Goal: Information Seeking & Learning: Learn about a topic

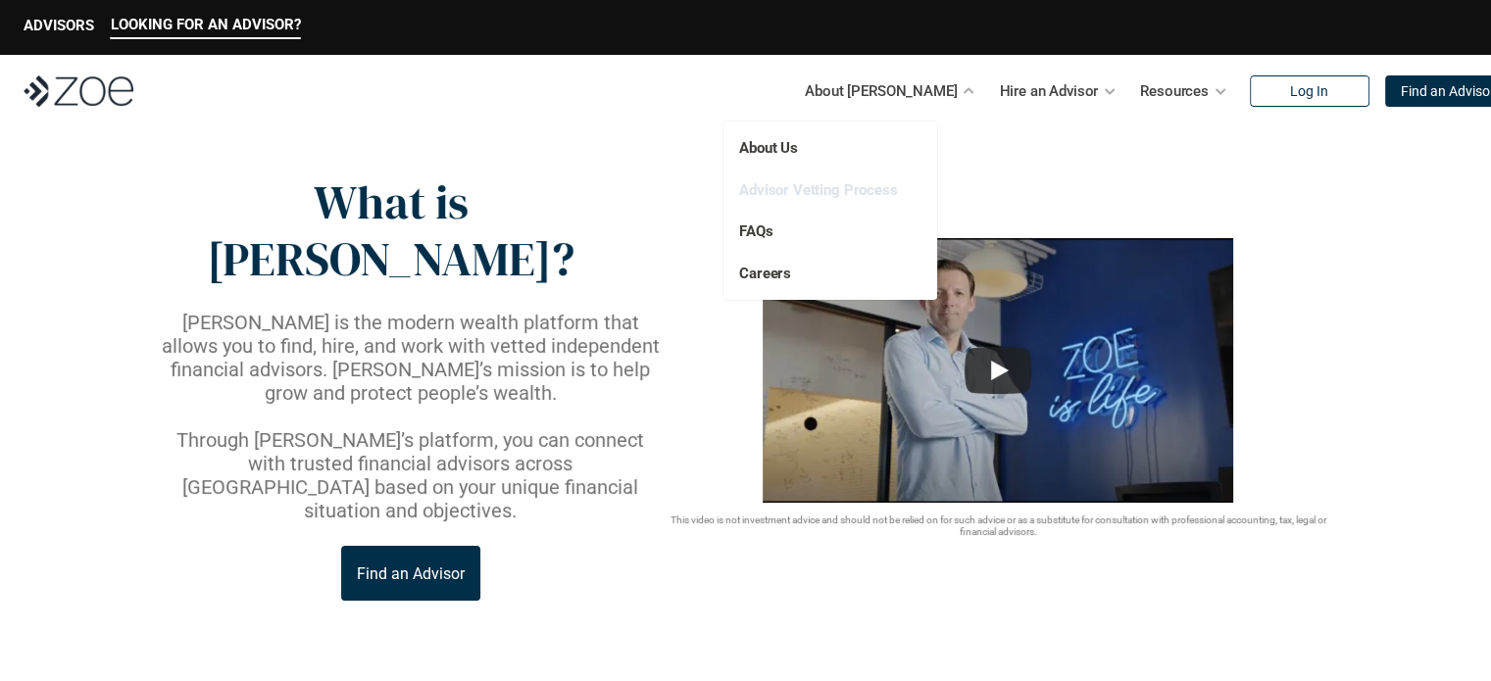
click at [850, 187] on link "Advisor Vetting Process" at bounding box center [818, 190] width 159 height 18
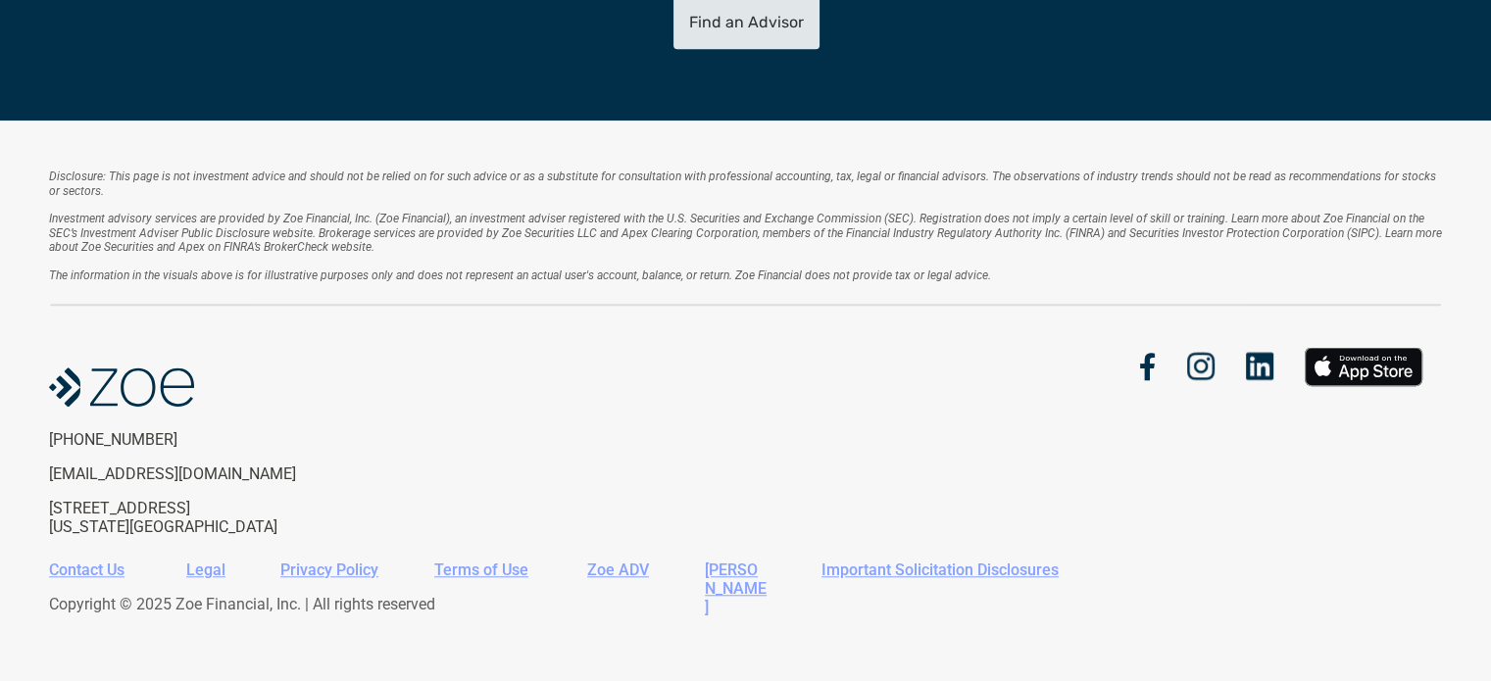
scroll to position [1663, 0]
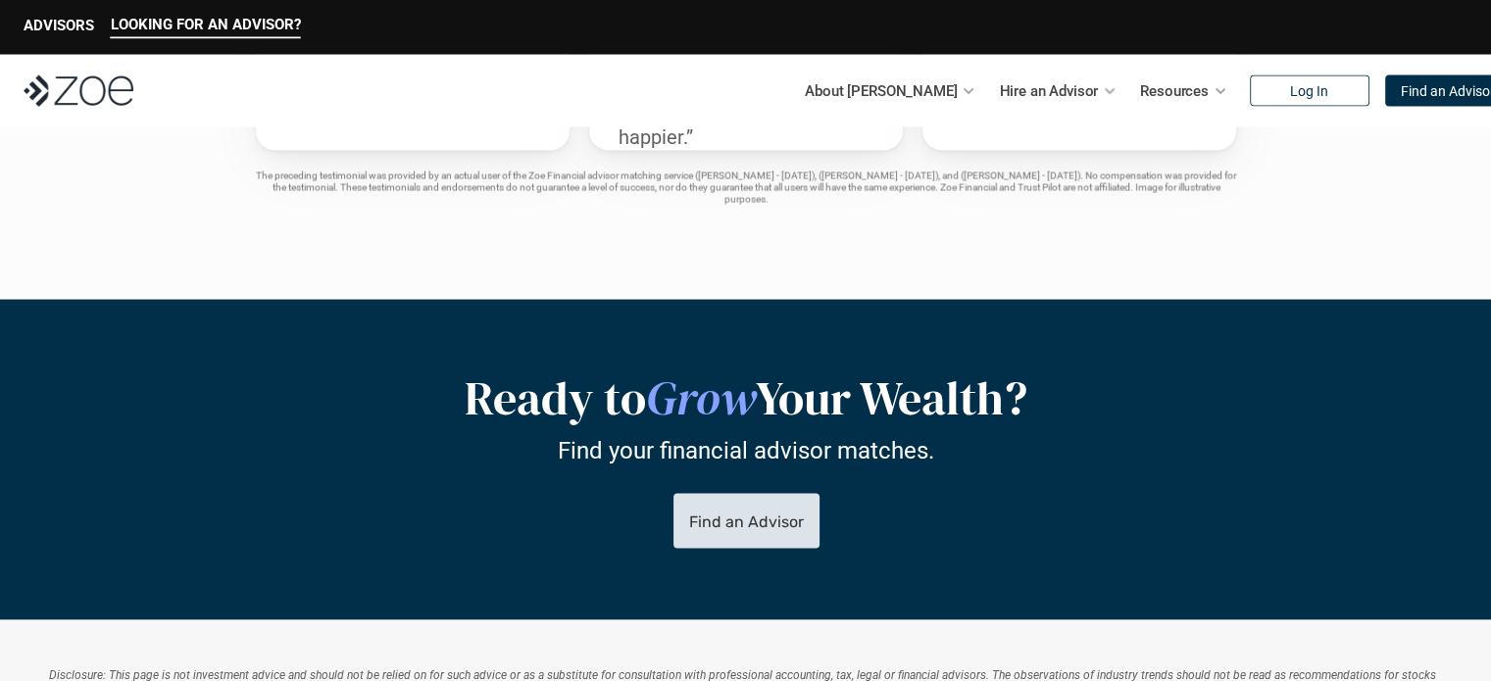
scroll to position [3842, 0]
click at [50, 23] on p "ADVISORS" at bounding box center [59, 26] width 71 height 18
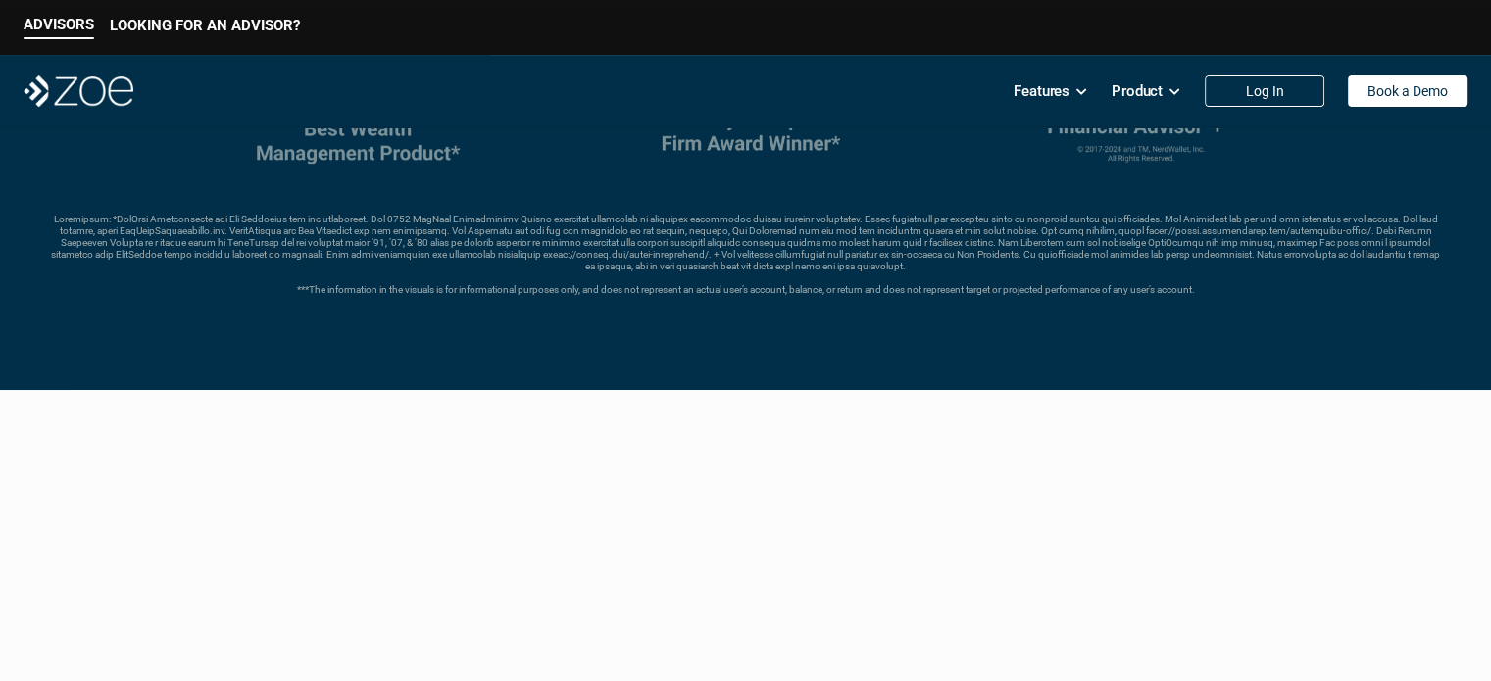
scroll to position [818, 0]
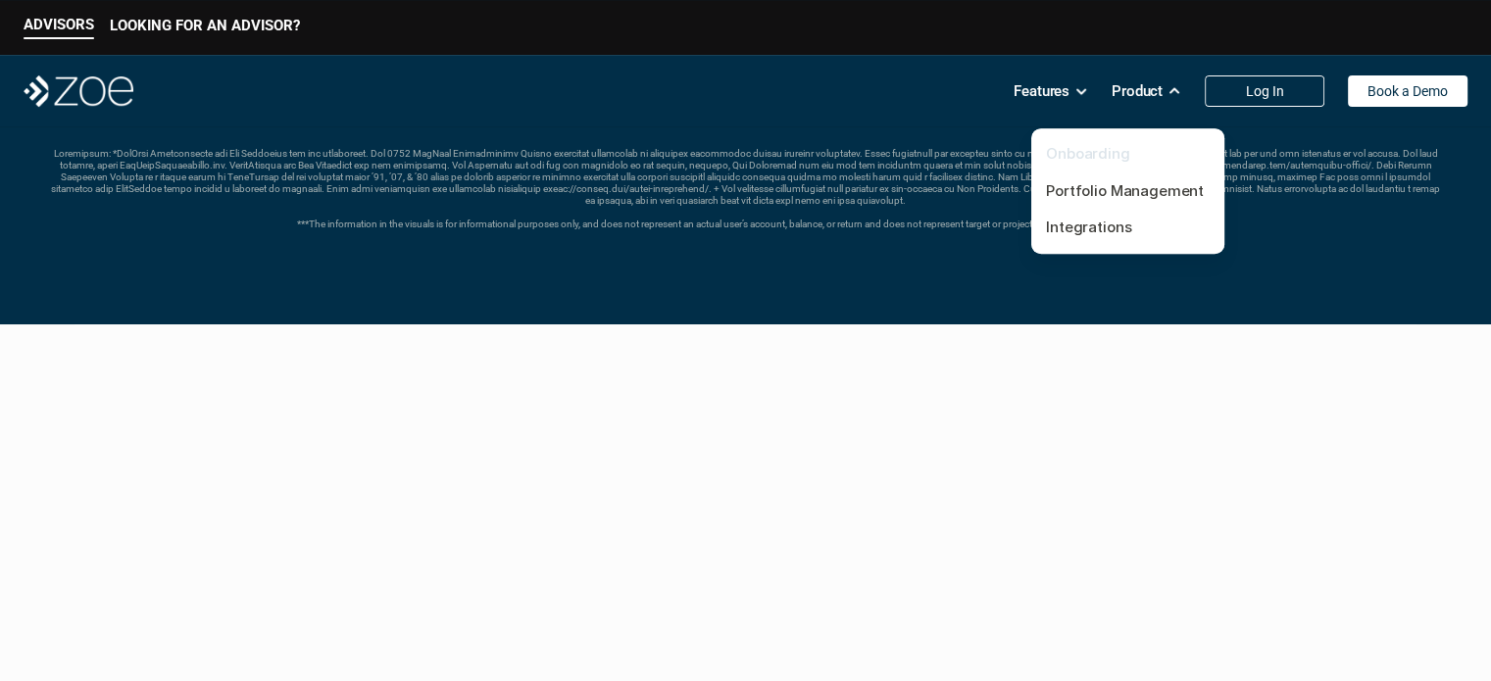
click at [1082, 159] on link "Onboarding" at bounding box center [1088, 153] width 84 height 19
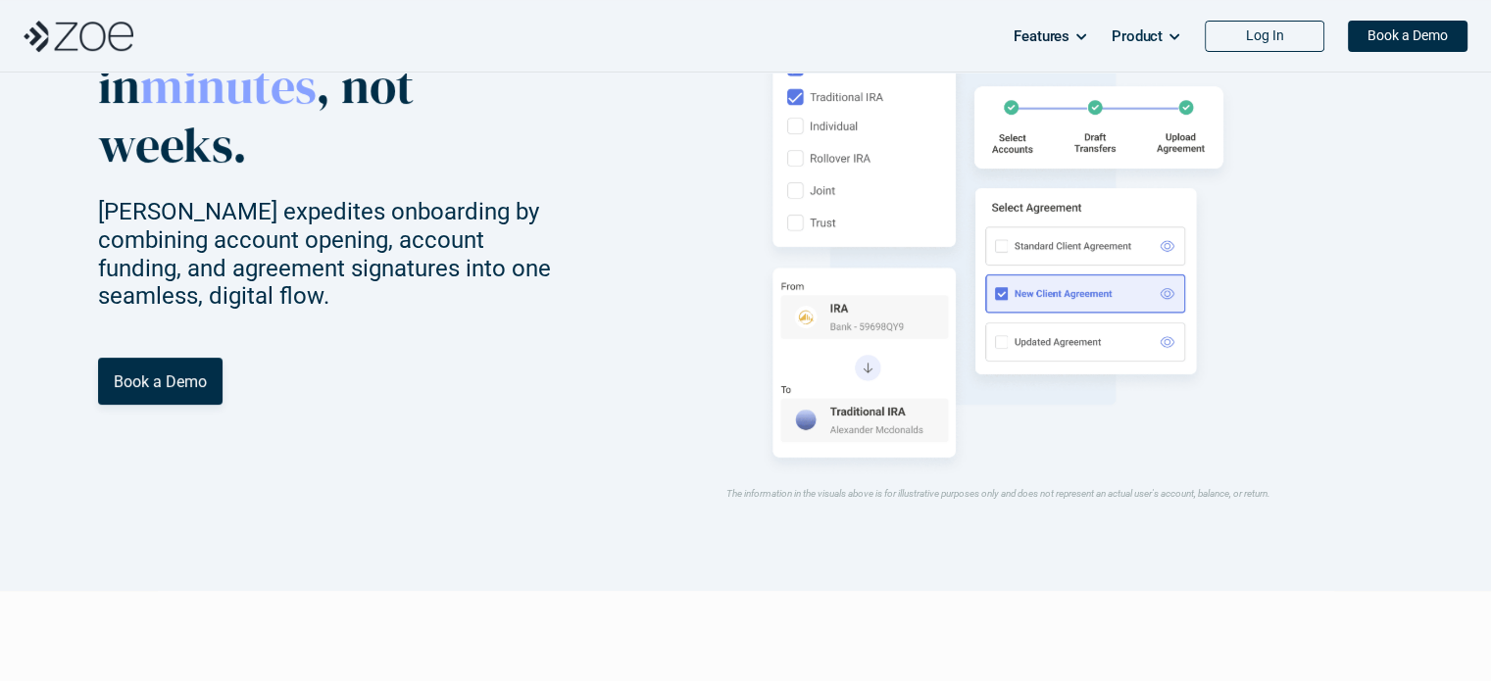
scroll to position [598, 0]
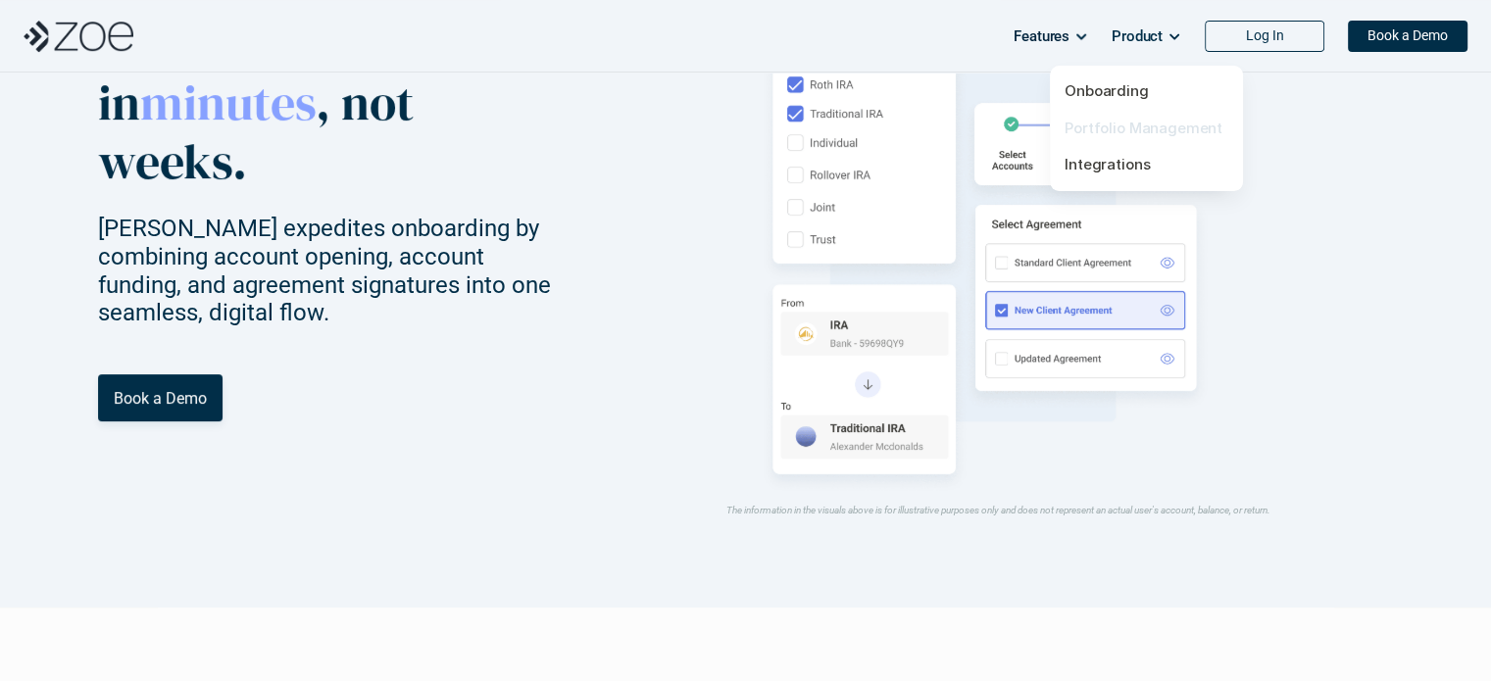
click at [1108, 128] on link "Portfolio Management" at bounding box center [1143, 128] width 158 height 19
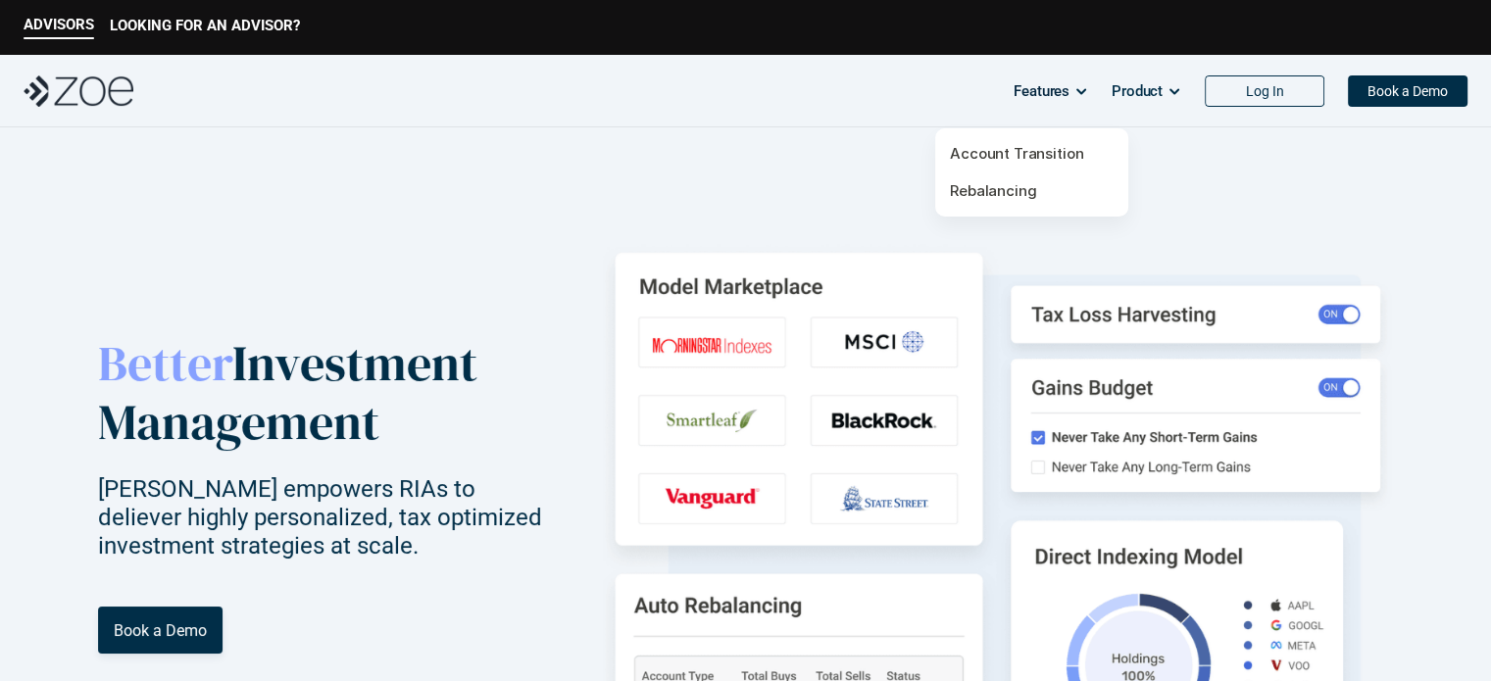
click at [1037, 89] on p "Features" at bounding box center [1041, 90] width 56 height 29
click at [1015, 152] on link "Account Transition" at bounding box center [1016, 153] width 133 height 19
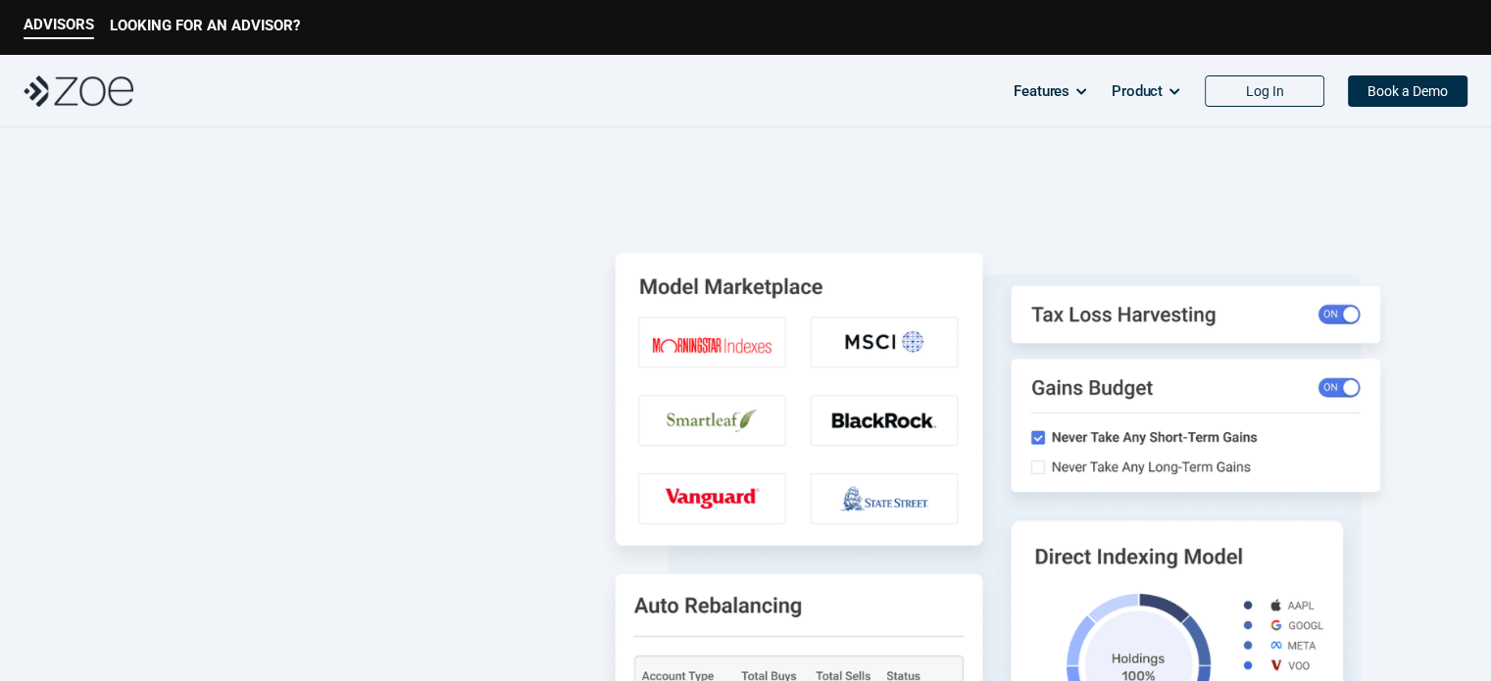
scroll to position [598, 0]
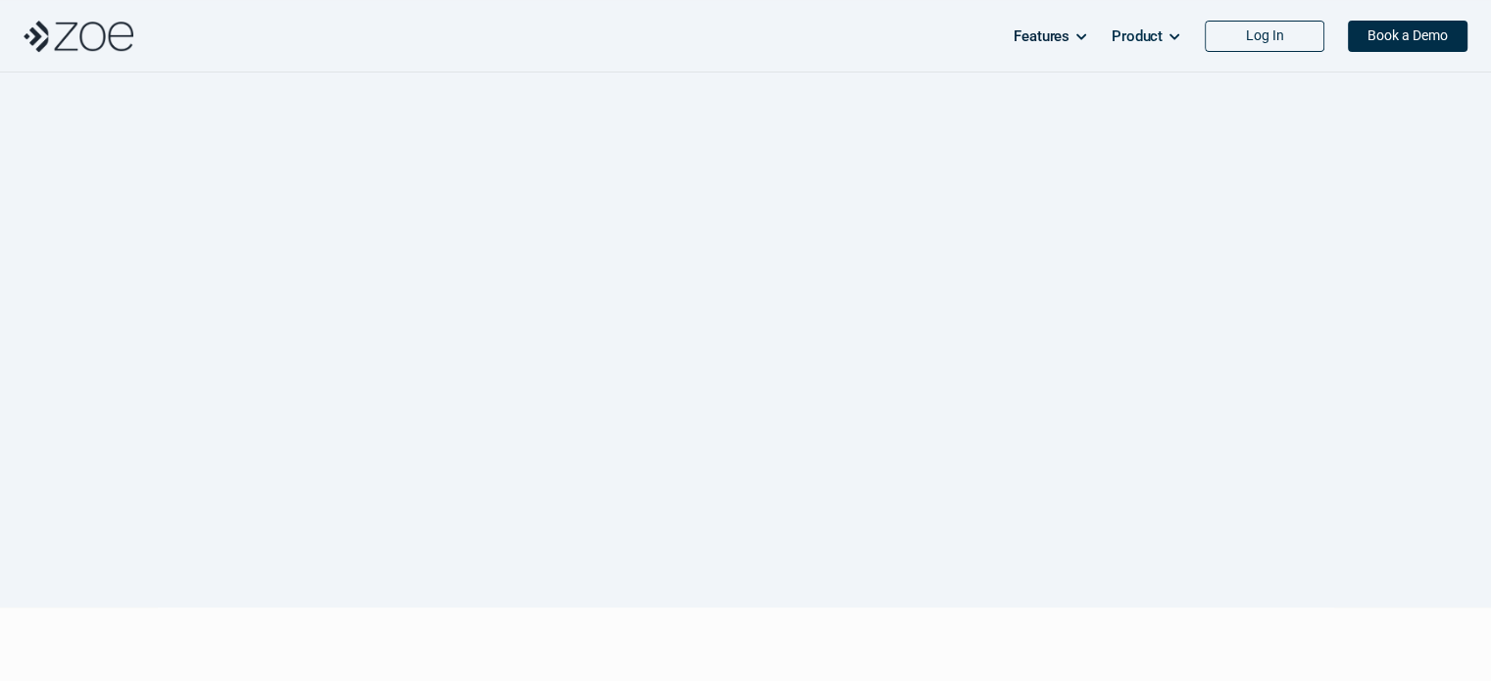
scroll to position [818, 0]
